Goal: Information Seeking & Learning: Learn about a topic

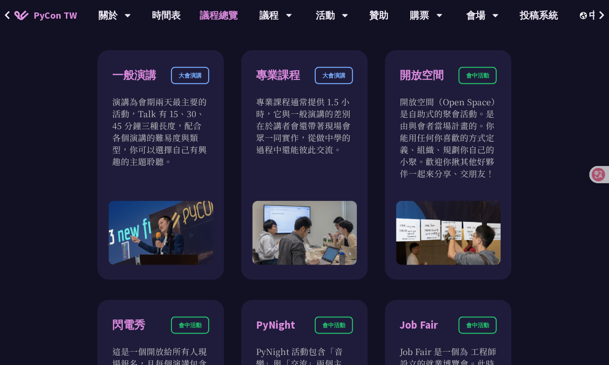
scroll to position [596, 0]
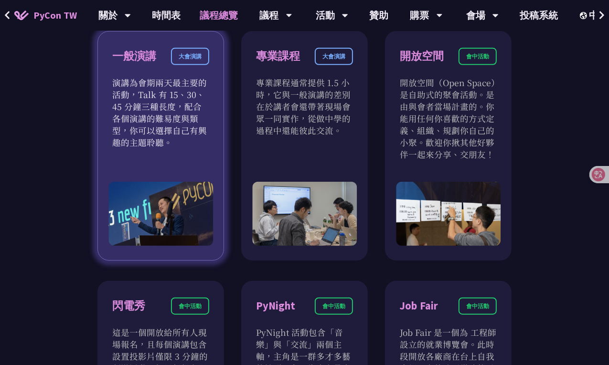
click at [194, 101] on p "演講為會期兩天最主要的活動，Talk 有 15、30、45 分鐘三種長度，配合各個演講的難易度與類型，你可以選擇自己有興趣的主題聆聽。" at bounding box center [160, 112] width 97 height 72
click at [197, 63] on div "大會演講" at bounding box center [190, 56] width 38 height 17
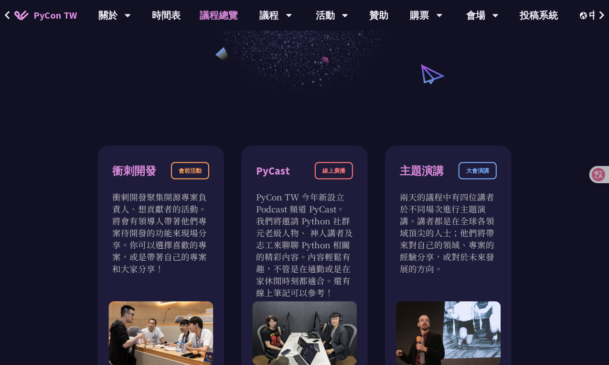
scroll to position [0, 0]
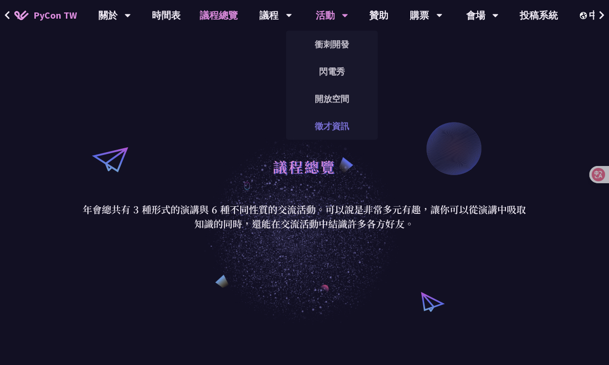
click at [345, 129] on link "徵才資訊" at bounding box center [332, 126] width 92 height 22
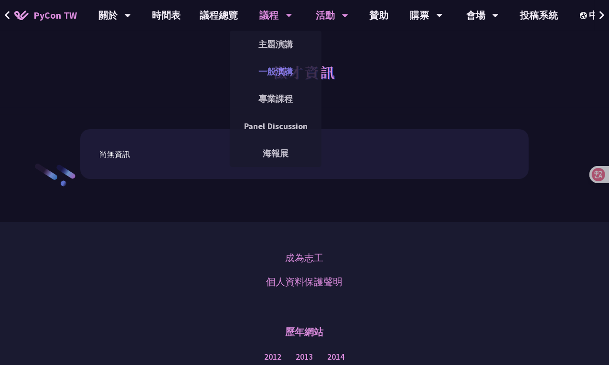
click at [289, 74] on link "一般演講" at bounding box center [276, 71] width 92 height 22
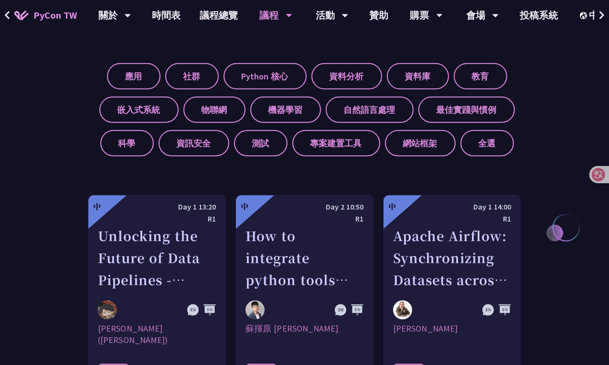
scroll to position [367, 0]
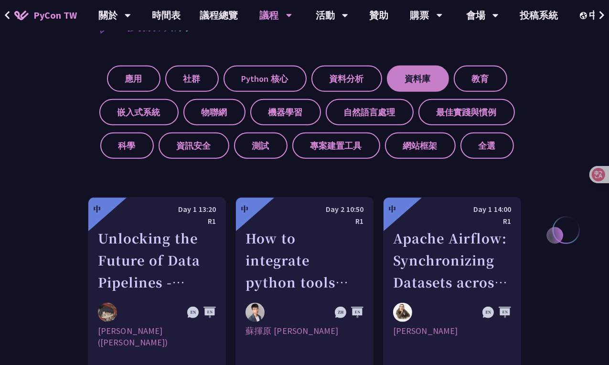
click at [415, 83] on label "資料庫" at bounding box center [418, 78] width 62 height 26
click at [0, 0] on input "資料庫" at bounding box center [0, 0] width 0 height 0
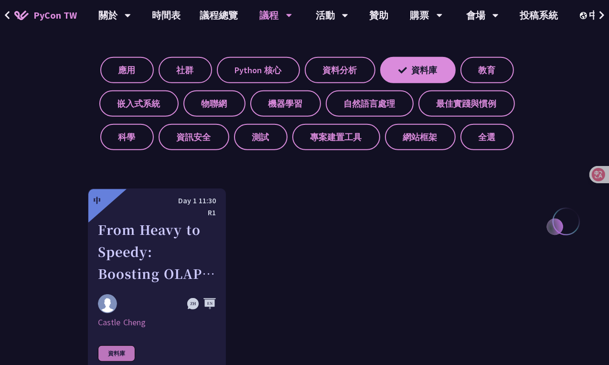
scroll to position [377, 0]
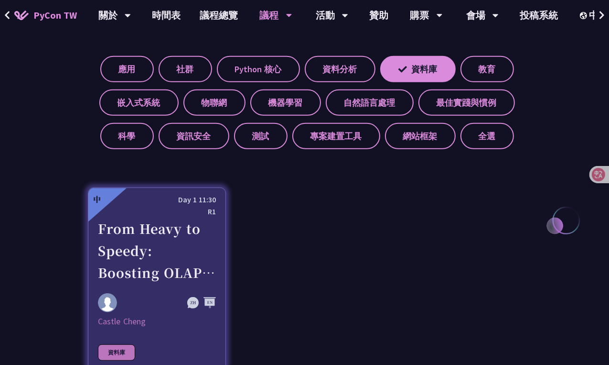
click at [182, 231] on div "From Heavy to Speedy: Boosting OLAP Performance with Spark Variant Shredding" at bounding box center [157, 250] width 118 height 66
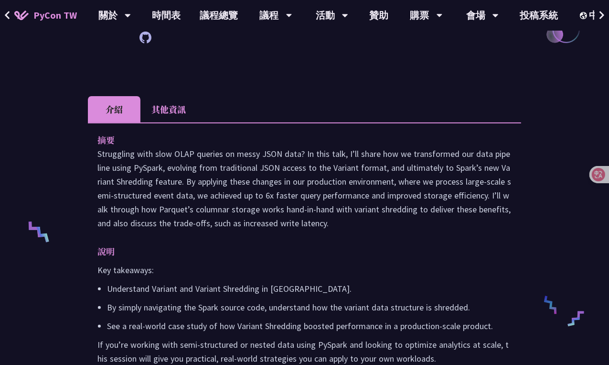
scroll to position [329, 0]
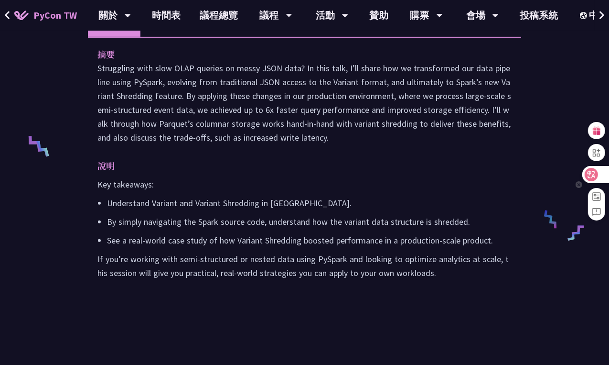
click at [583, 178] on div at bounding box center [595, 174] width 26 height 17
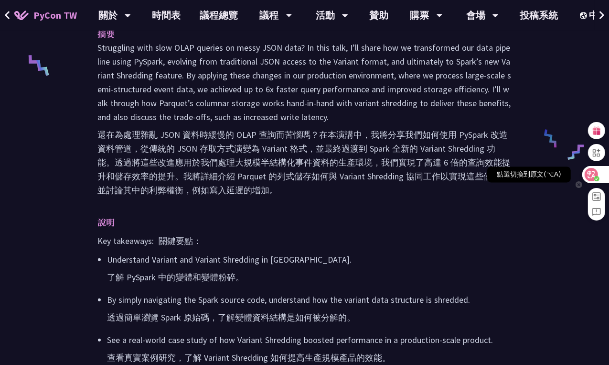
scroll to position [0, 0]
